Goal: Find specific page/section: Find specific page/section

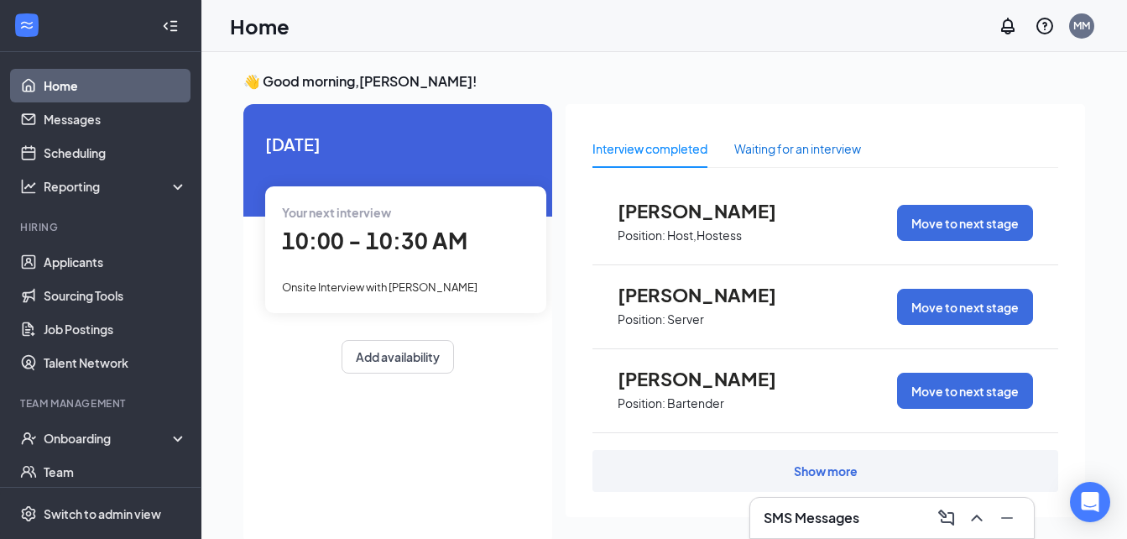
click at [785, 155] on div "Waiting for an interview" at bounding box center [797, 148] width 127 height 18
click at [663, 151] on div "Interview completed" at bounding box center [649, 148] width 115 height 18
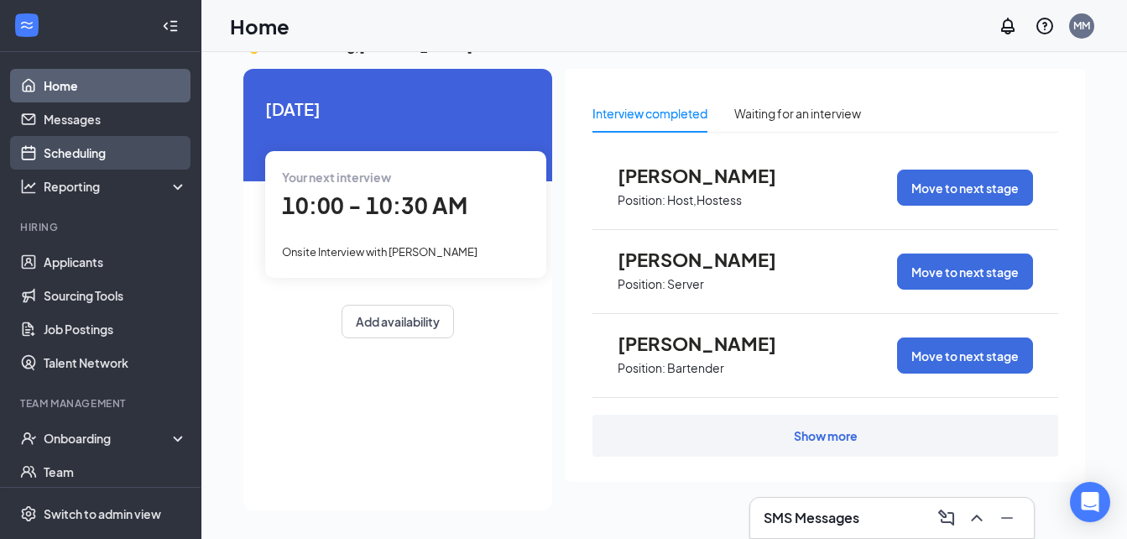
click at [85, 147] on link "Scheduling" at bounding box center [115, 153] width 143 height 34
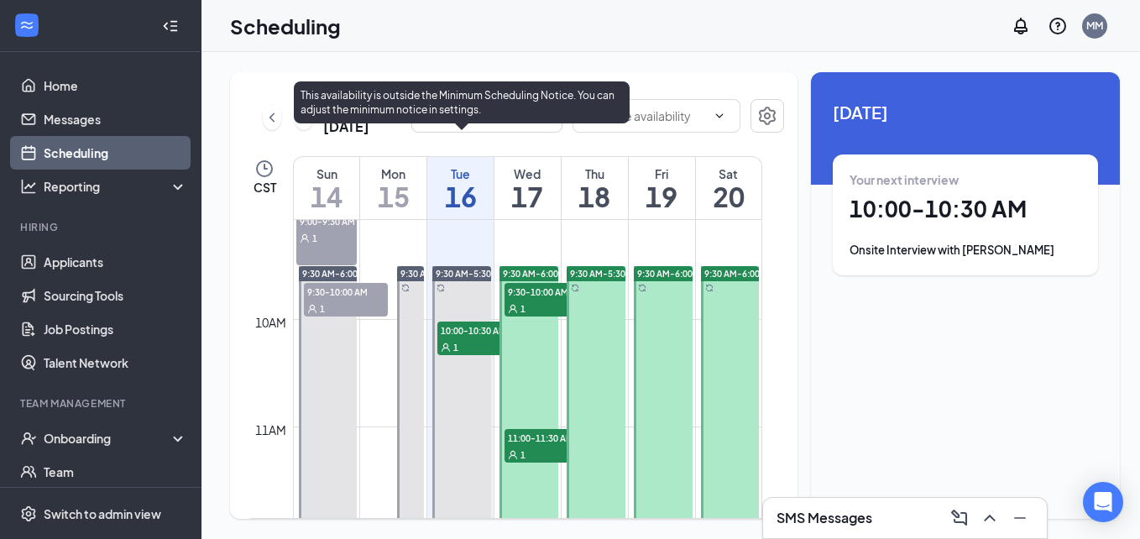
scroll to position [974, 0]
